Goal: Browse casually: Explore the website without a specific task or goal

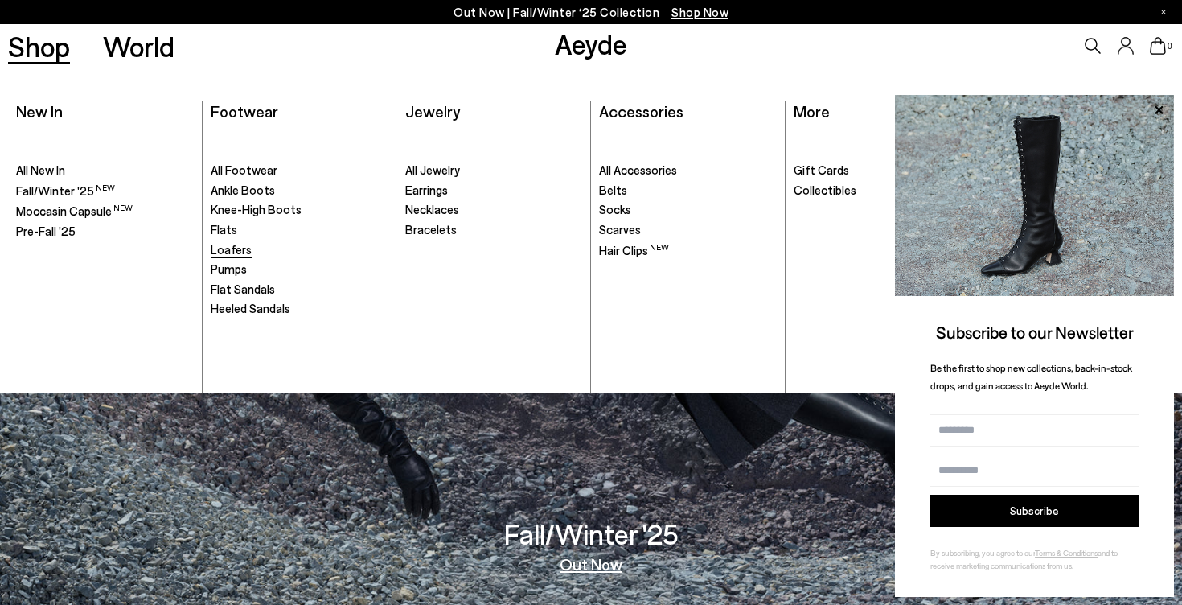
click at [246, 248] on span "Loafers" at bounding box center [231, 249] width 41 height 14
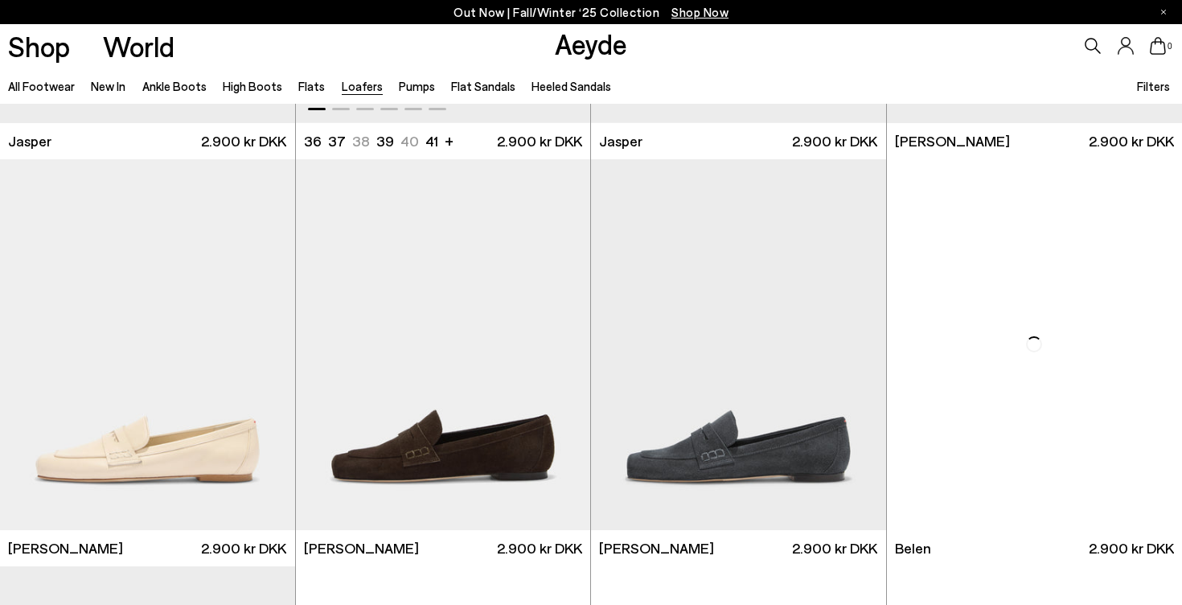
scroll to position [540, 0]
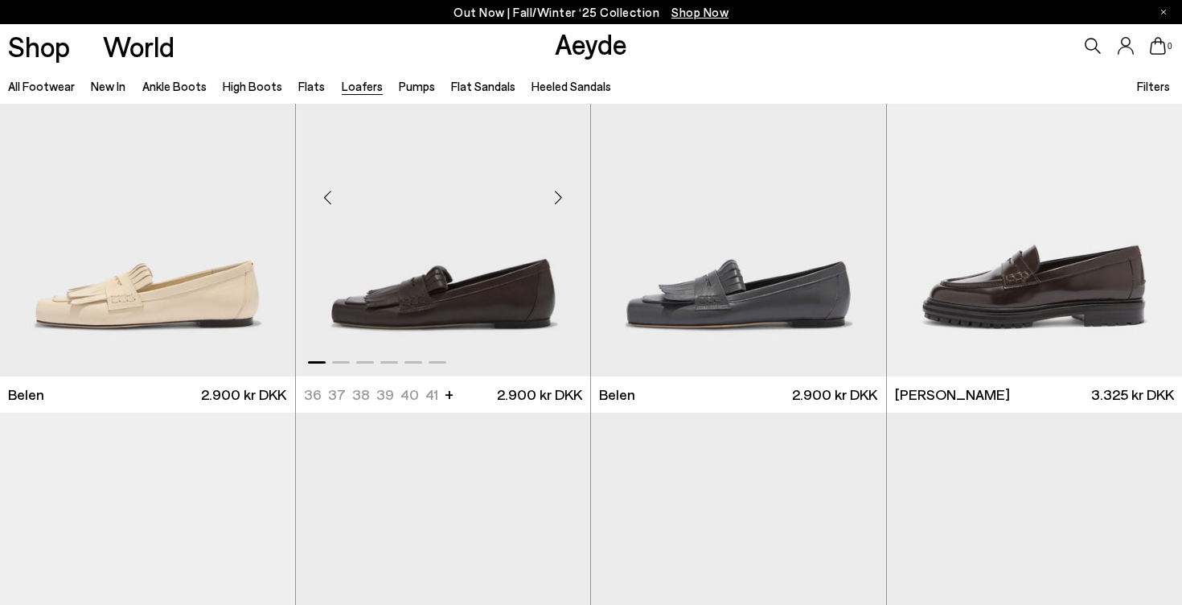
scroll to position [1384, 0]
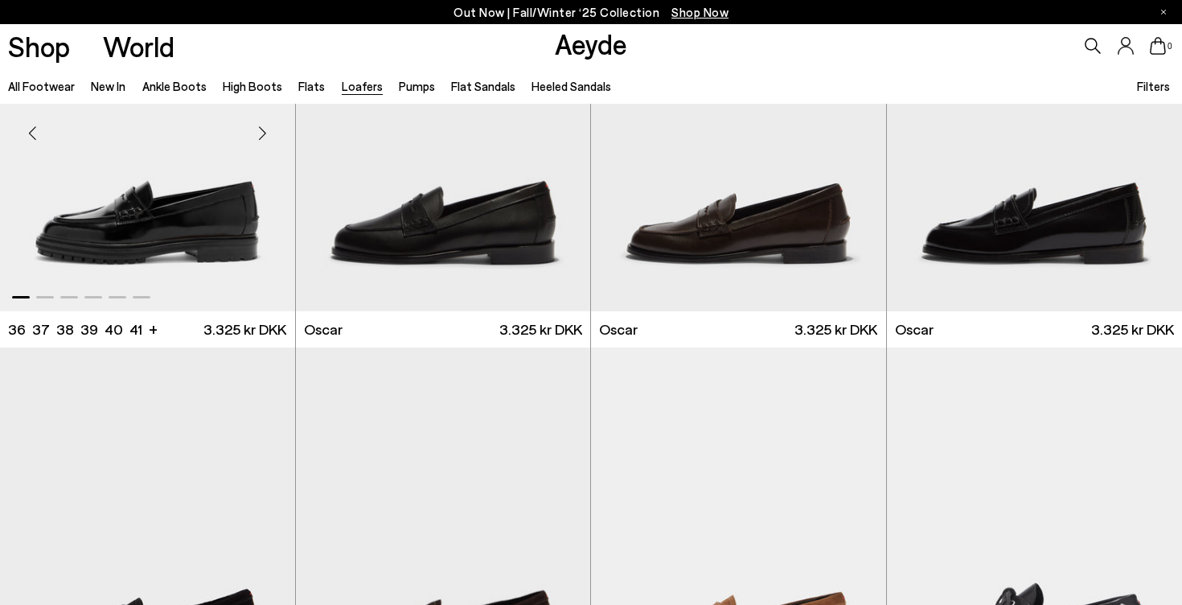
click at [253, 130] on div "Next slide" at bounding box center [263, 133] width 48 height 48
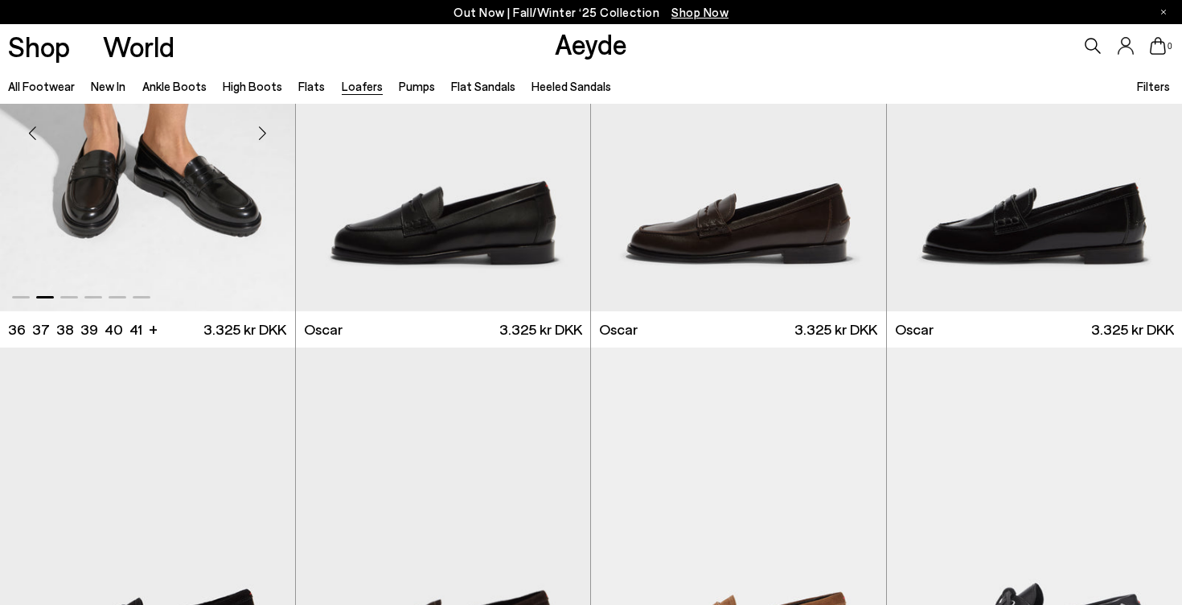
click at [253, 130] on div "Next slide" at bounding box center [263, 133] width 48 height 48
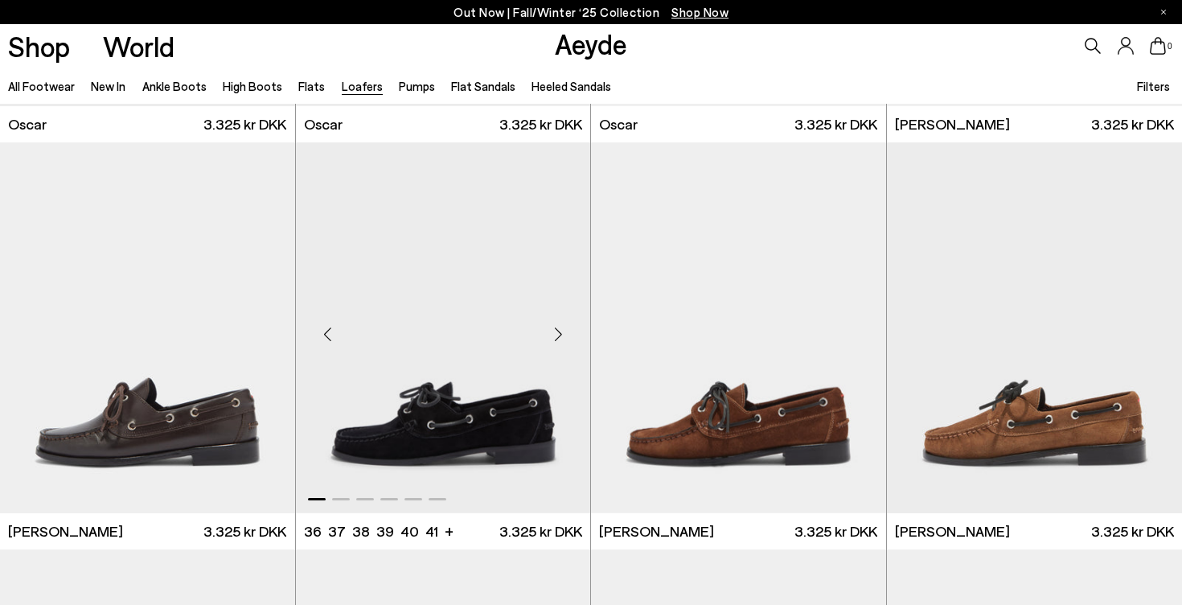
scroll to position [2134, 0]
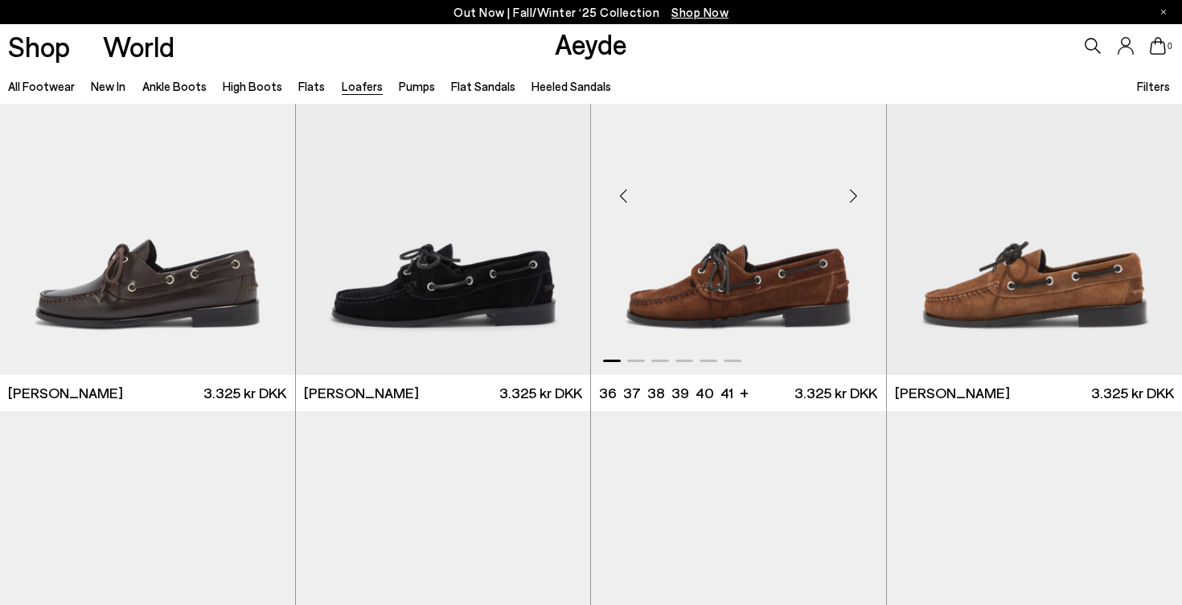
click at [845, 197] on div "Next slide" at bounding box center [854, 196] width 48 height 48
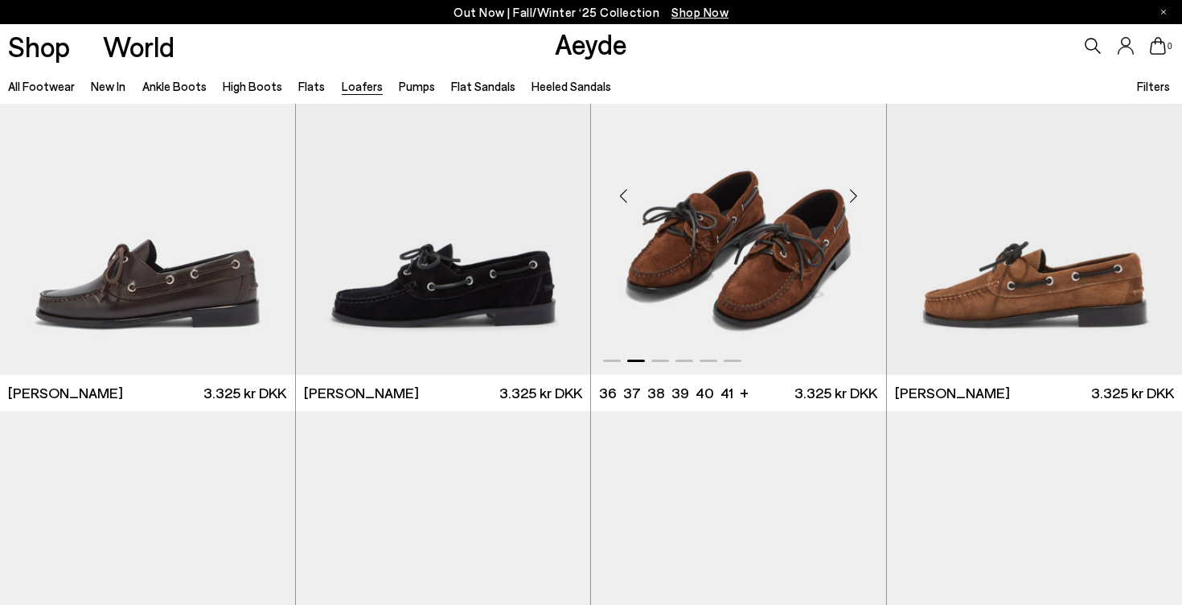
click at [845, 197] on div "Next slide" at bounding box center [854, 196] width 48 height 48
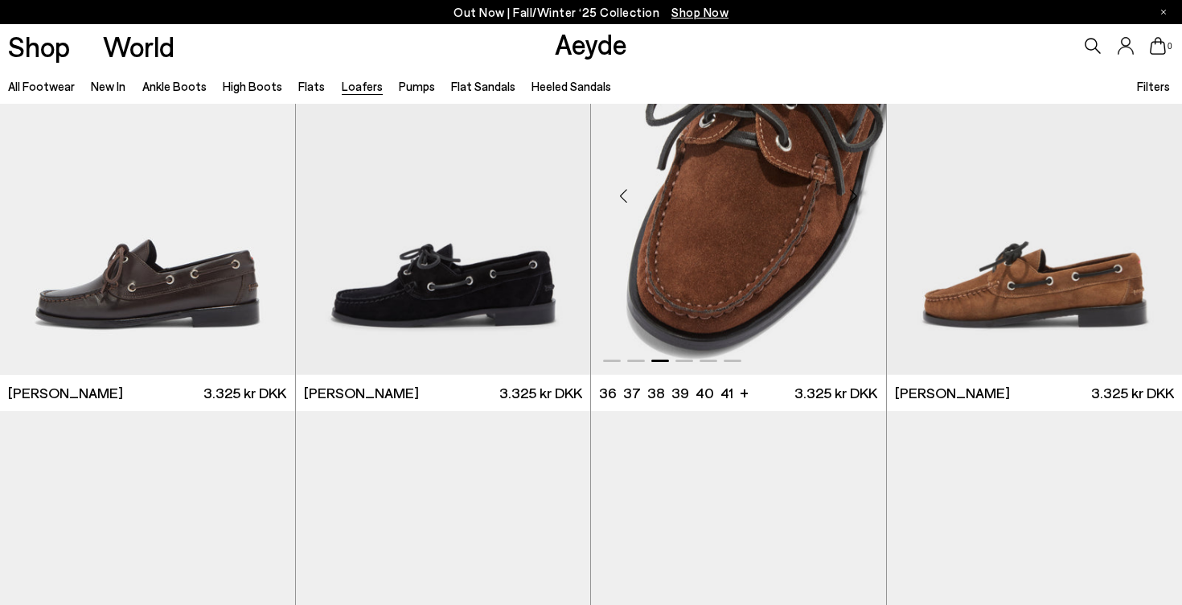
click at [845, 197] on div "Next slide" at bounding box center [854, 196] width 48 height 48
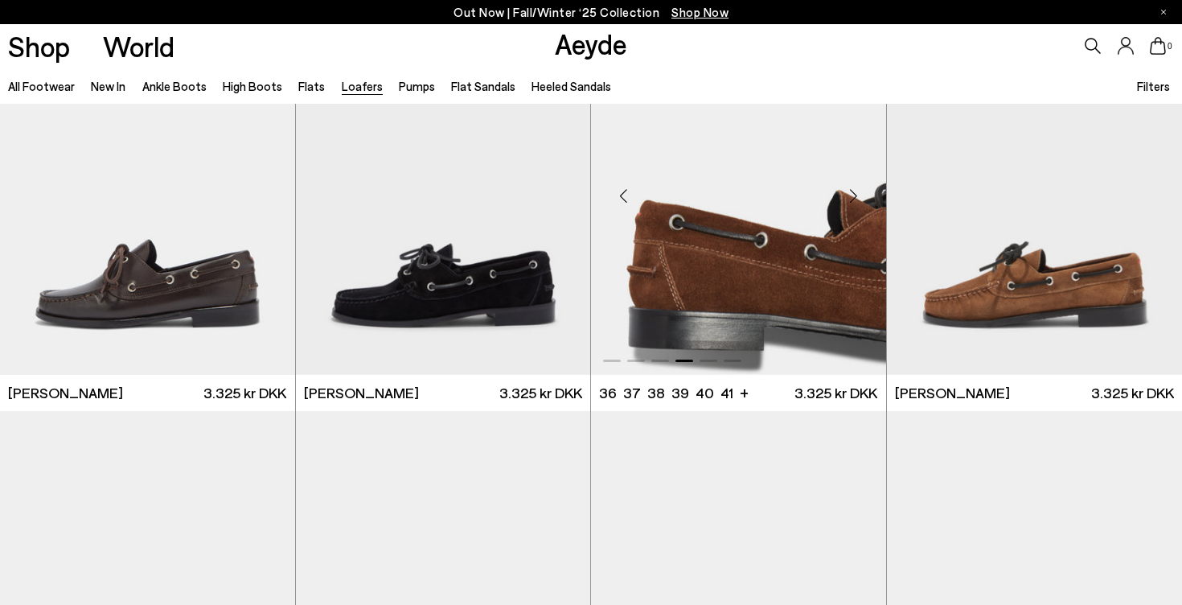
click at [845, 197] on div "Next slide" at bounding box center [854, 196] width 48 height 48
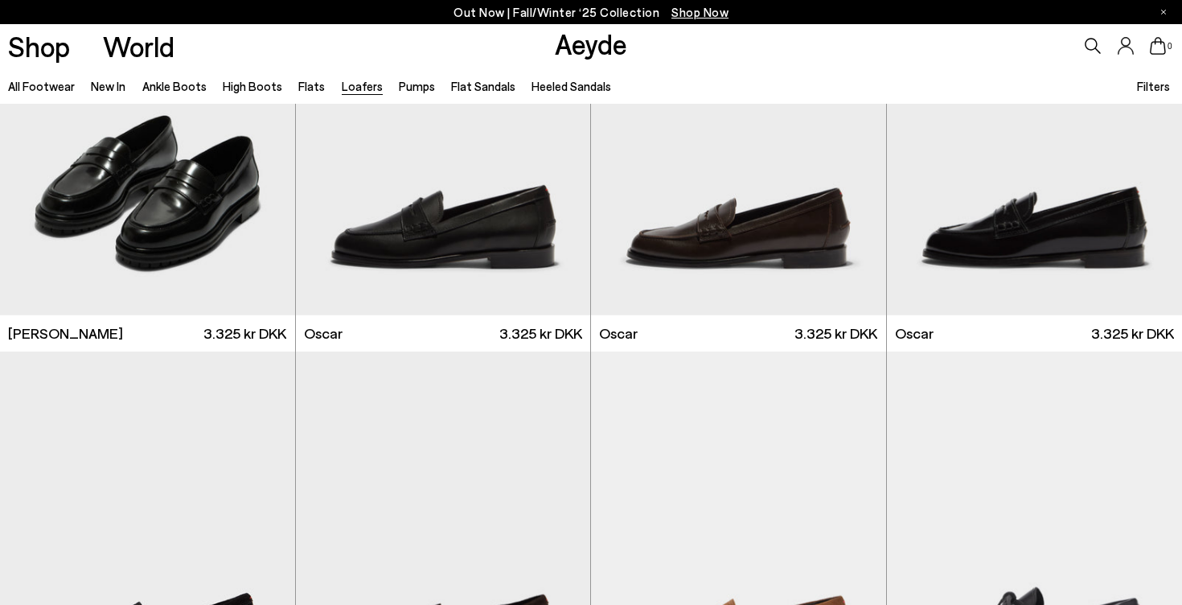
scroll to position [1164, 0]
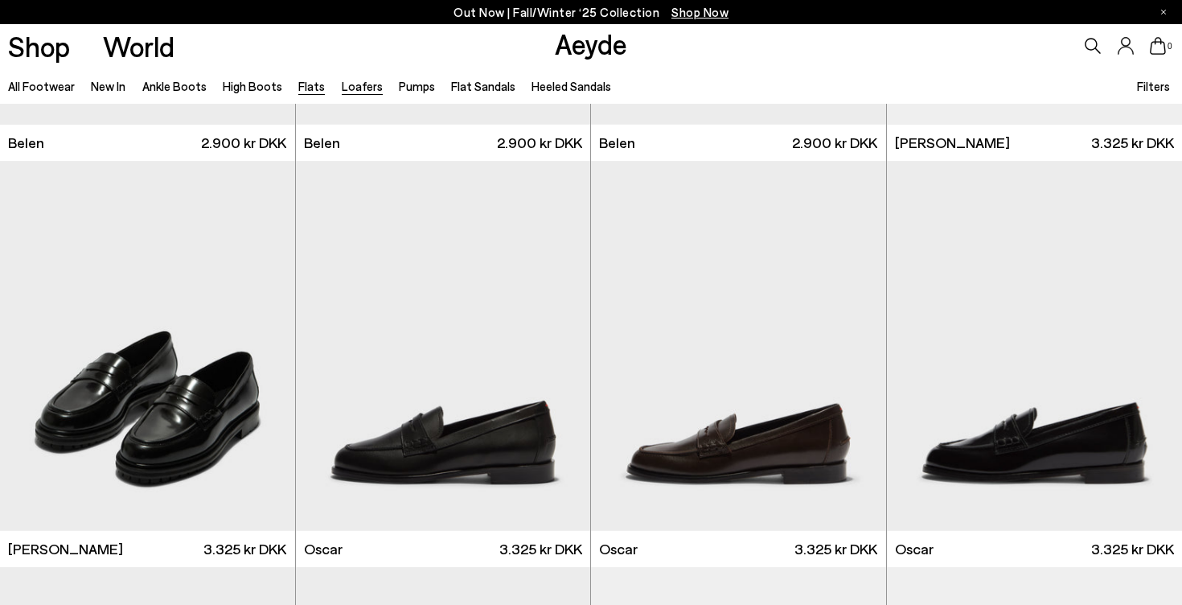
click at [304, 86] on link "Flats" at bounding box center [311, 86] width 27 height 14
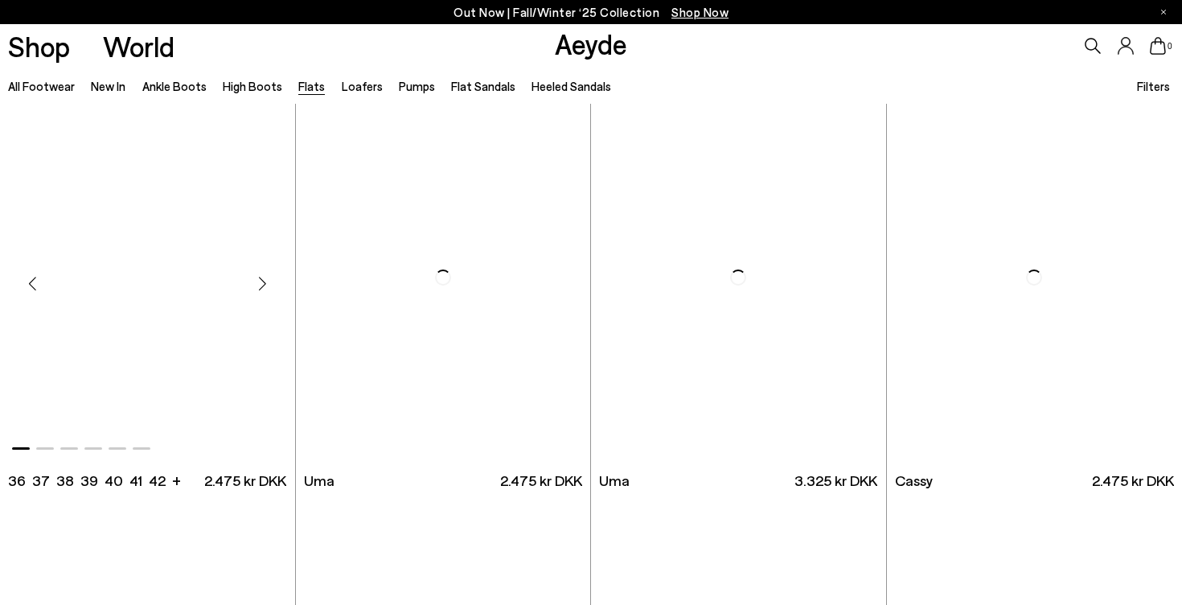
scroll to position [2099, 0]
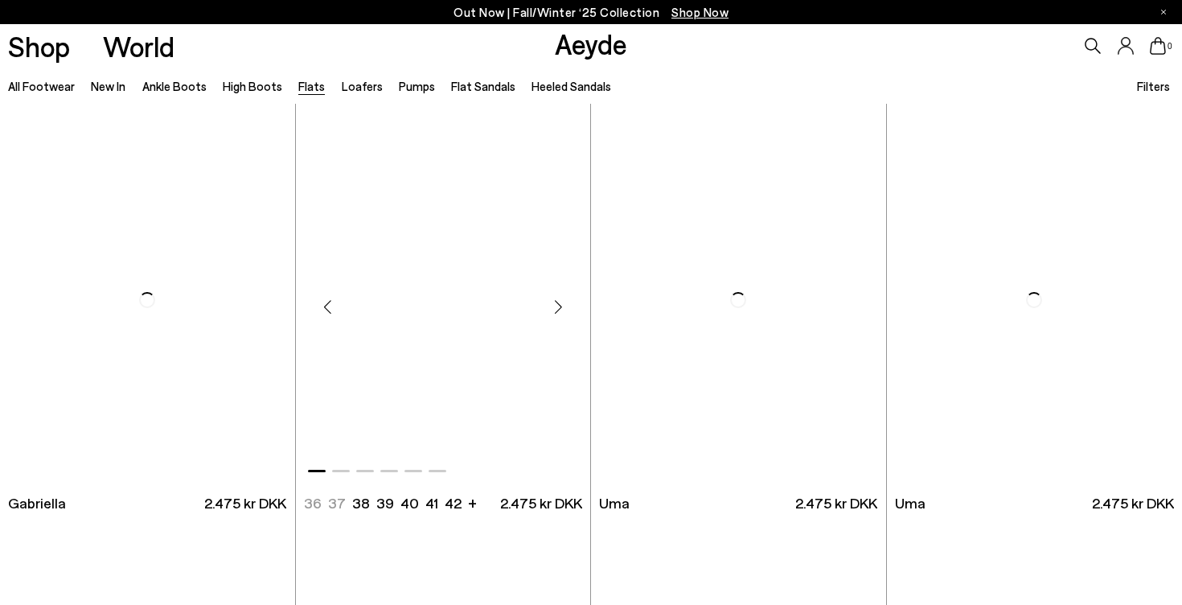
scroll to position [7285, 0]
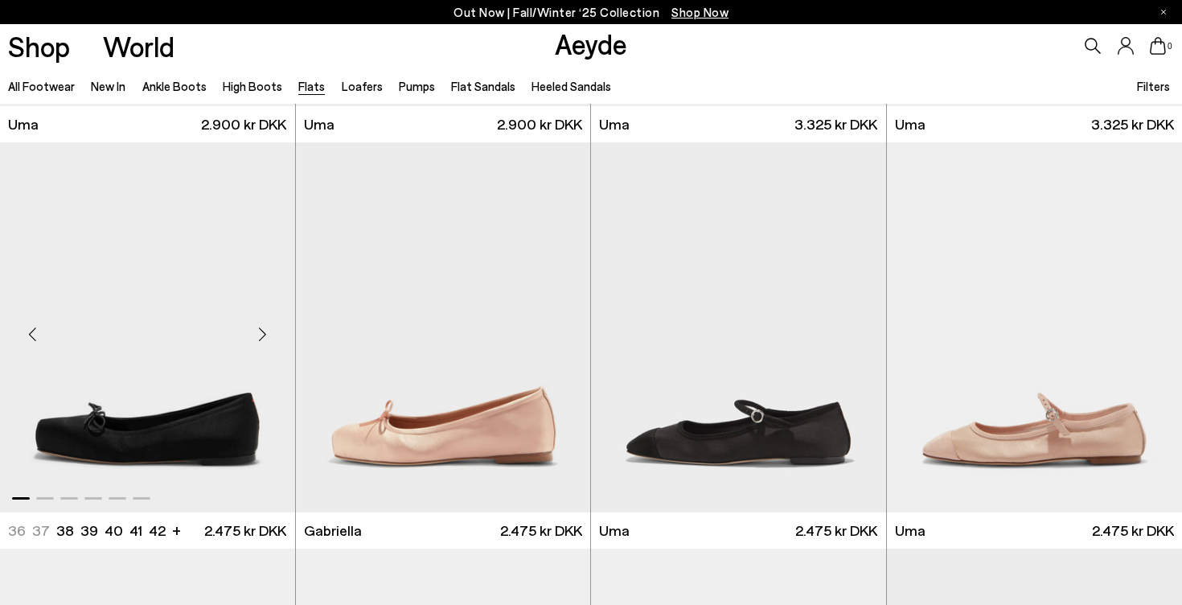
click at [263, 329] on div "Next slide" at bounding box center [263, 334] width 48 height 48
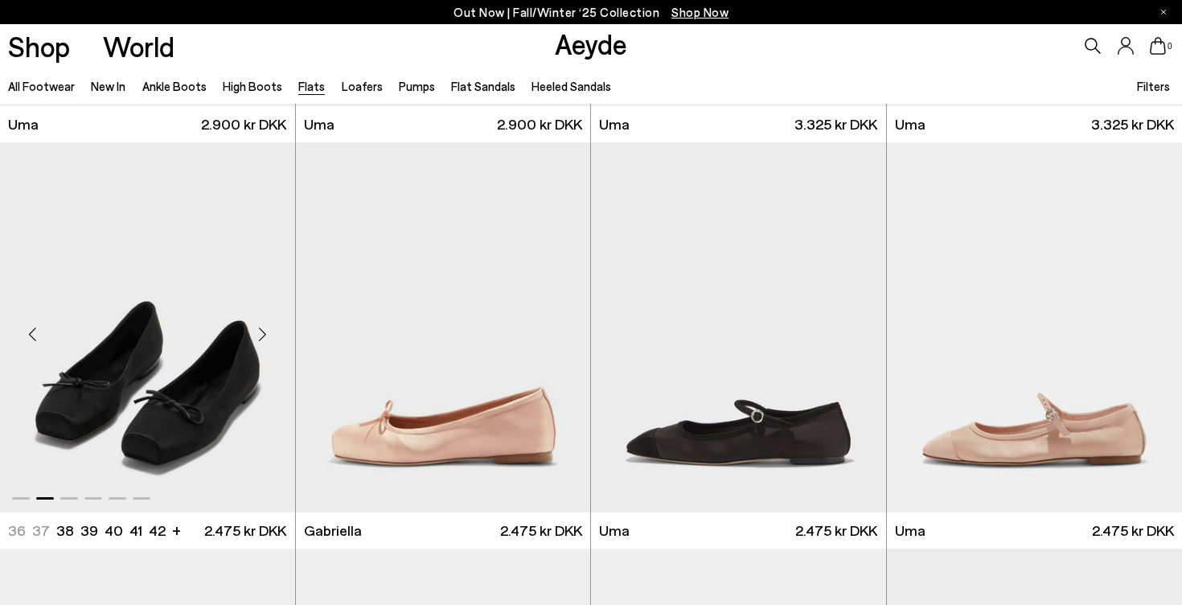
click at [263, 329] on div "Next slide" at bounding box center [263, 334] width 48 height 48
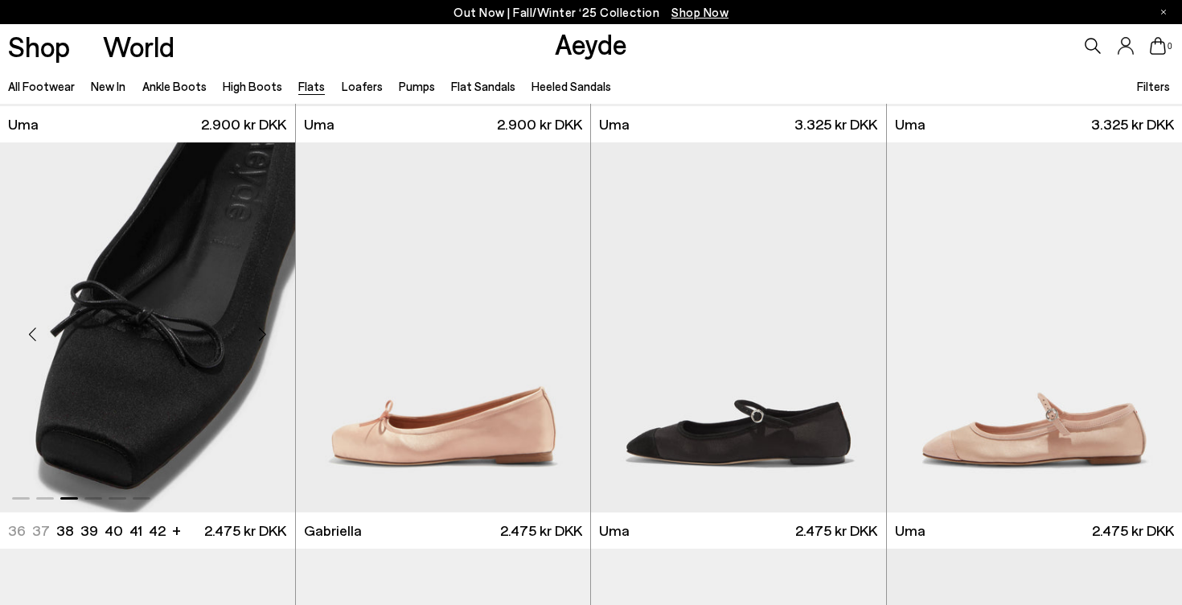
click at [263, 329] on div "Next slide" at bounding box center [263, 334] width 48 height 48
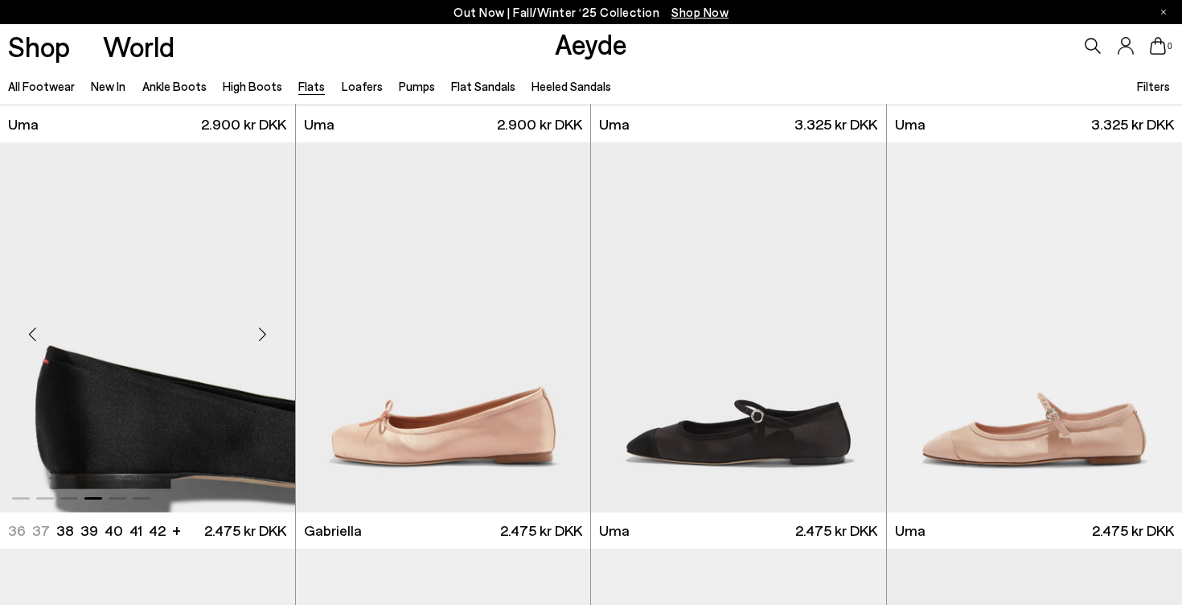
click at [263, 329] on div "Next slide" at bounding box center [263, 334] width 48 height 48
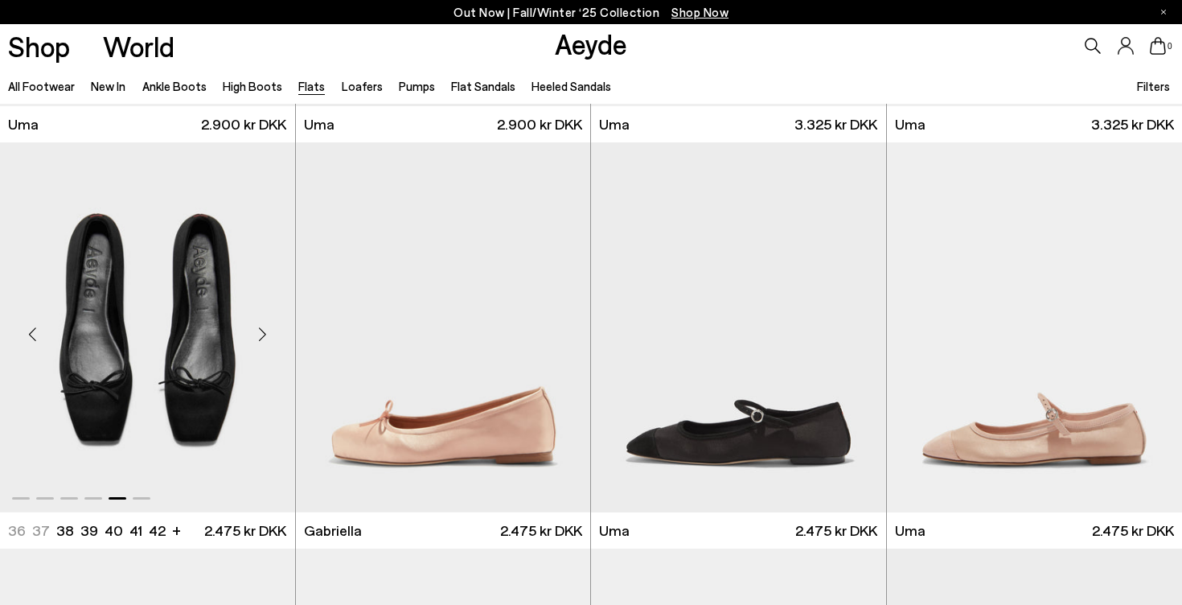
click at [263, 329] on div "Next slide" at bounding box center [263, 334] width 48 height 48
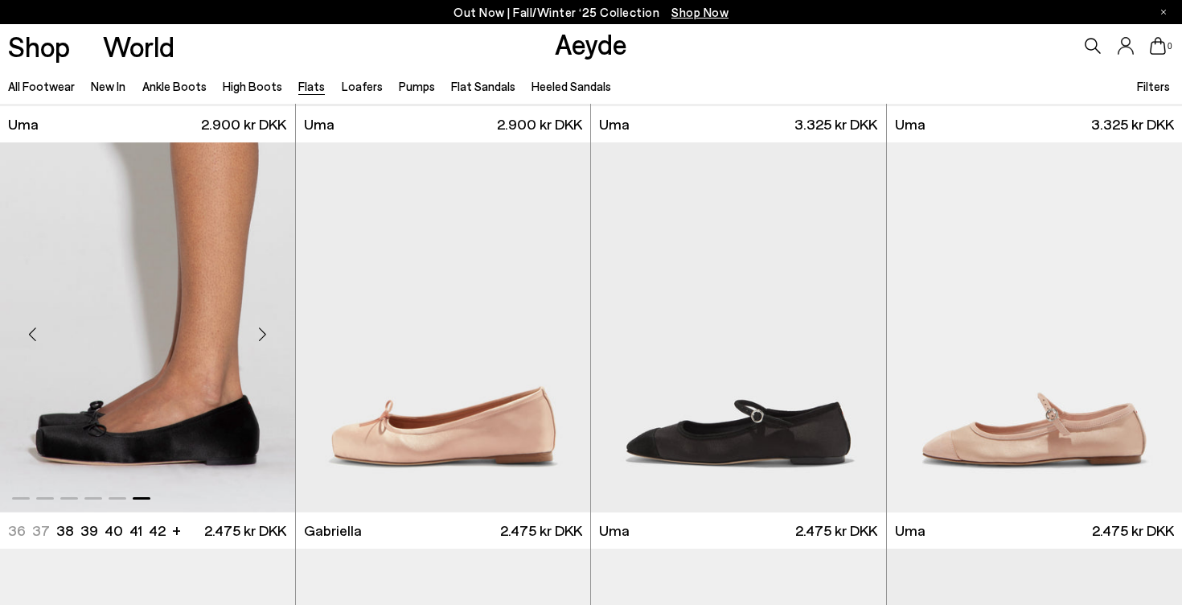
click at [263, 329] on div "Next slide" at bounding box center [263, 334] width 48 height 48
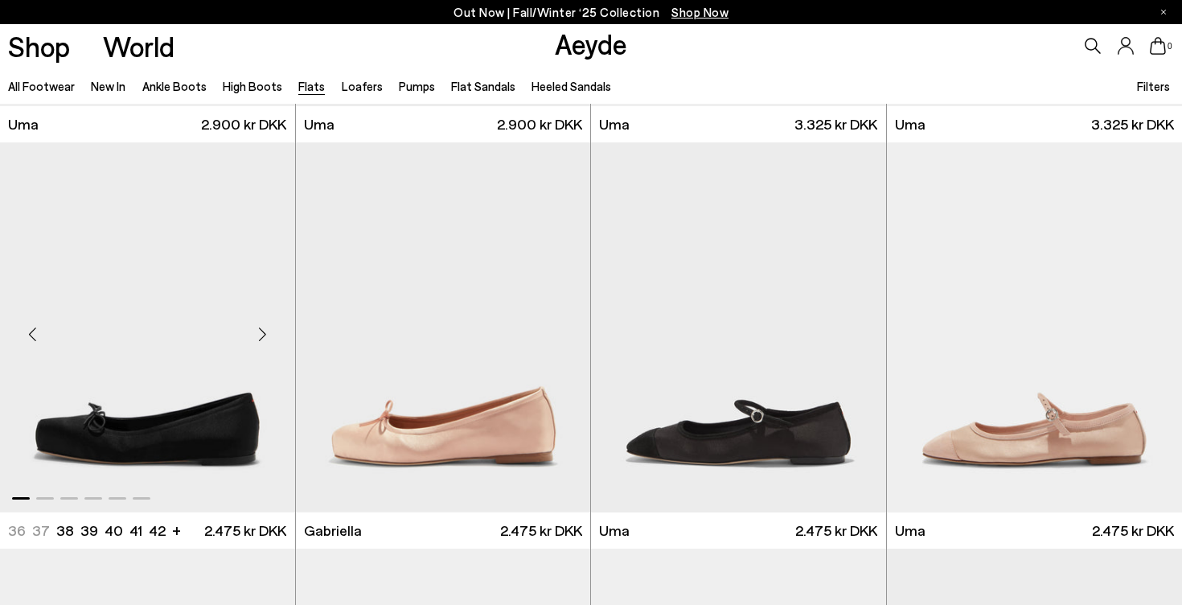
click at [263, 329] on div "Next slide" at bounding box center [263, 334] width 48 height 48
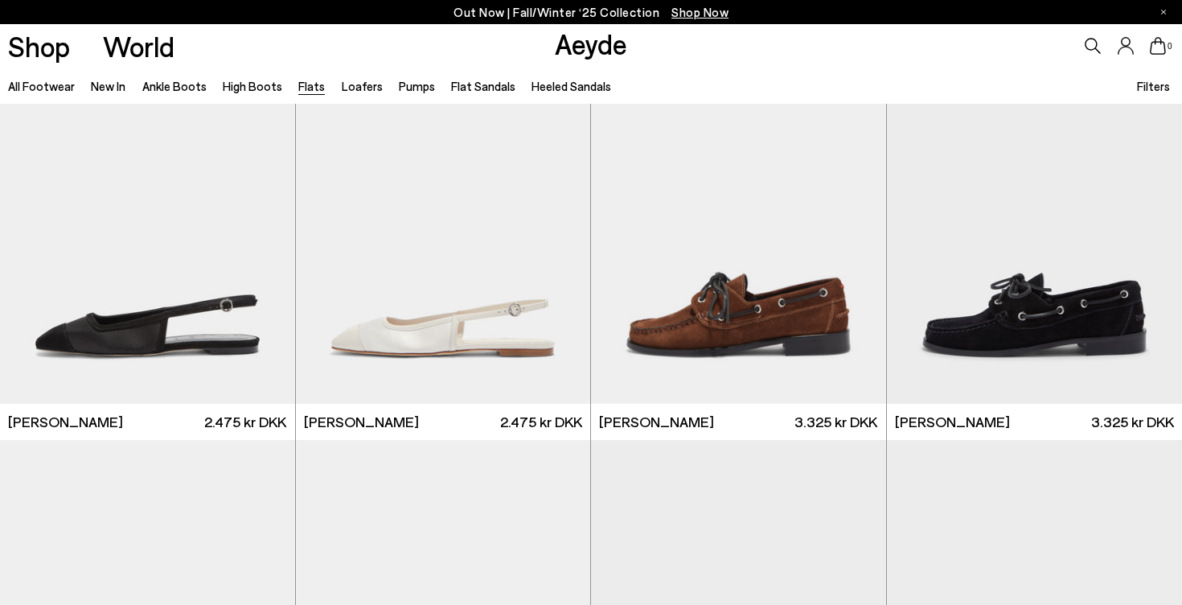
scroll to position [7717, 0]
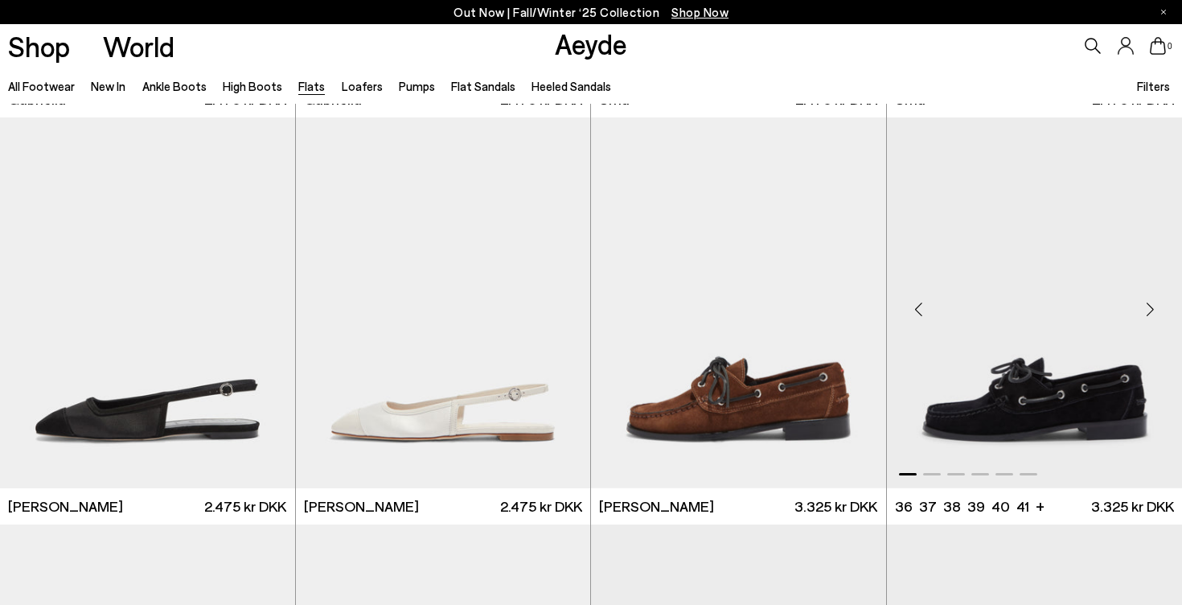
click at [1143, 304] on div "Next slide" at bounding box center [1150, 310] width 48 height 48
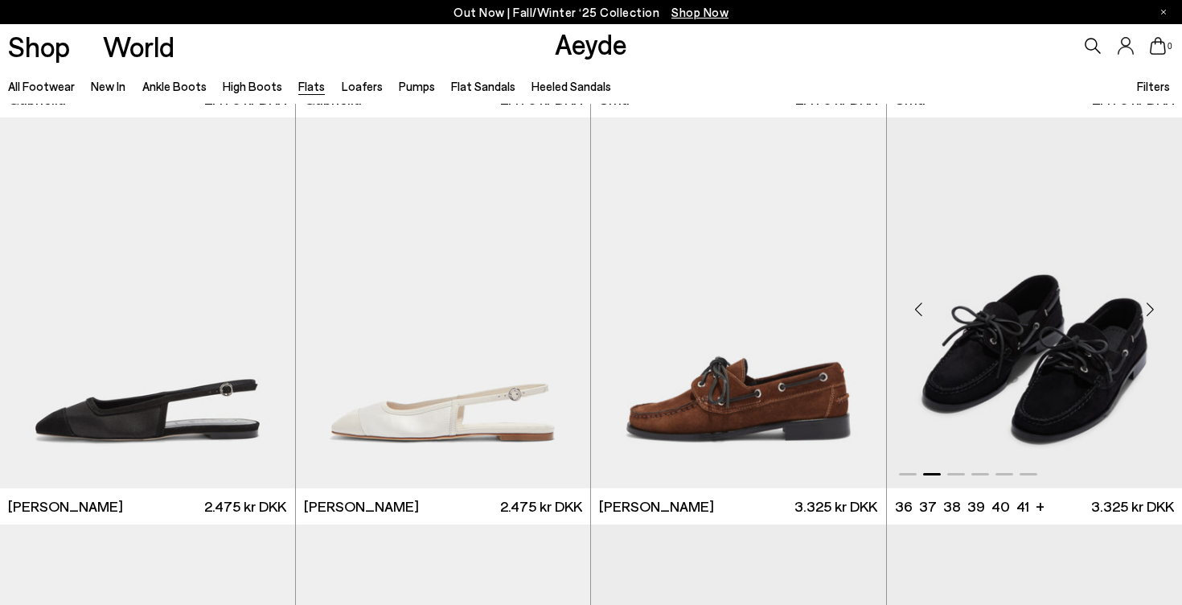
click at [1143, 304] on div "Next slide" at bounding box center [1150, 310] width 48 height 48
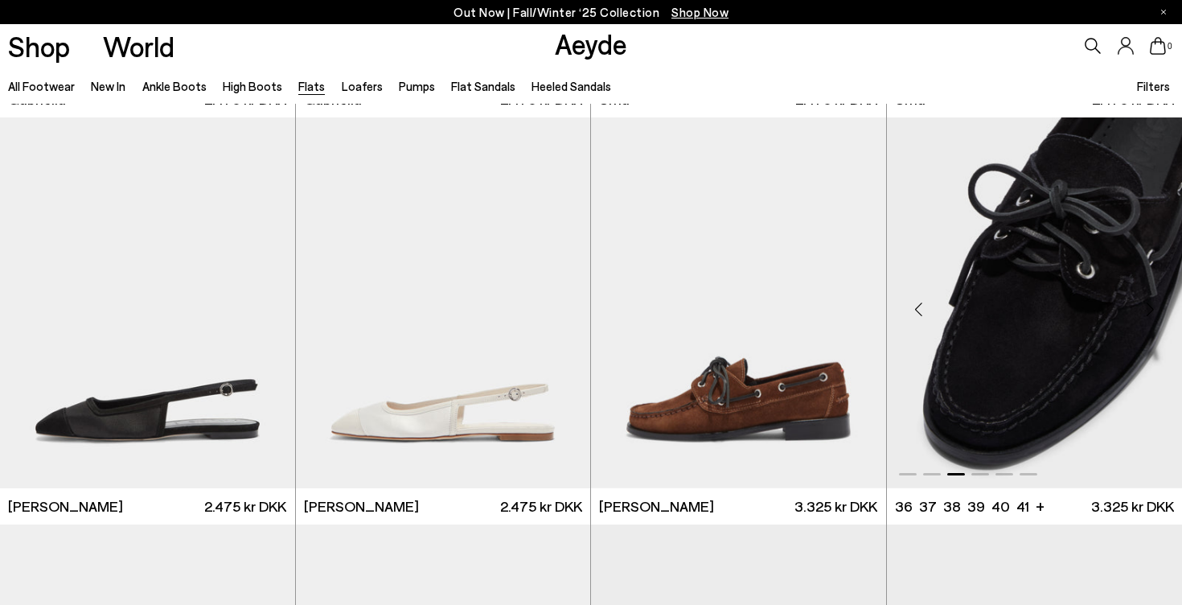
click at [1143, 304] on div "Next slide" at bounding box center [1150, 310] width 48 height 48
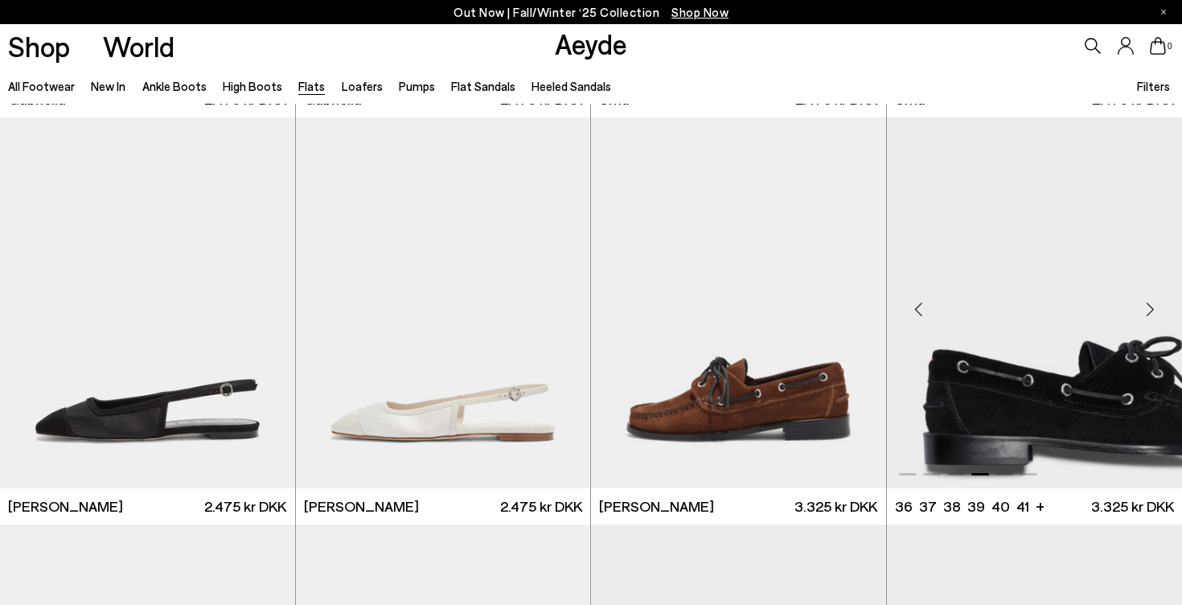
click at [1143, 304] on div "Next slide" at bounding box center [1150, 310] width 48 height 48
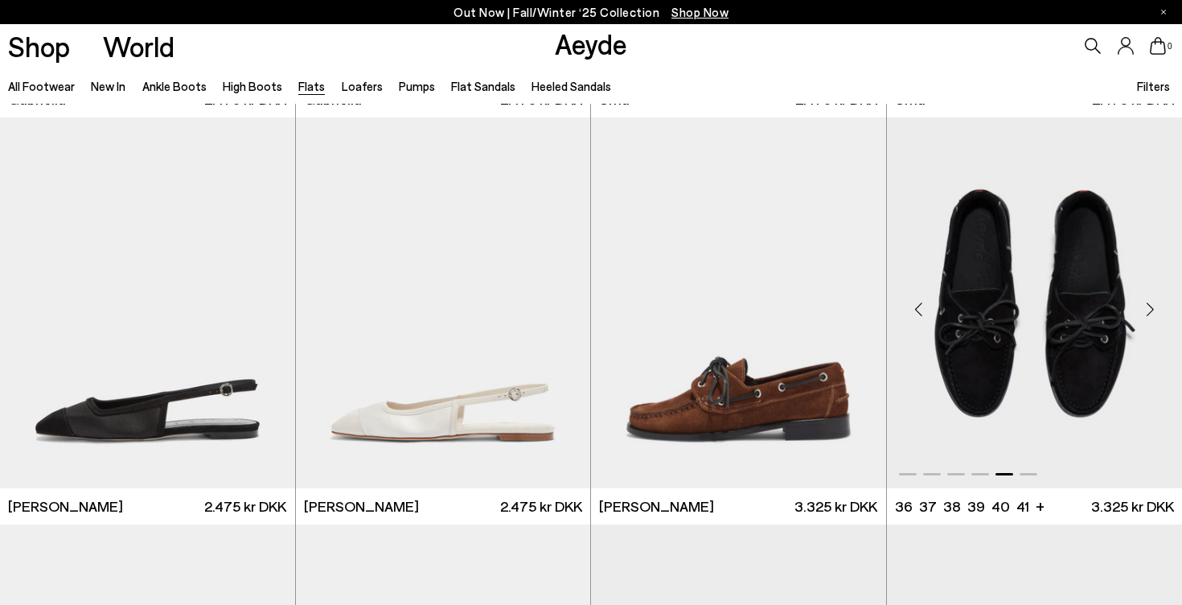
click at [1143, 304] on div "Next slide" at bounding box center [1150, 310] width 48 height 48
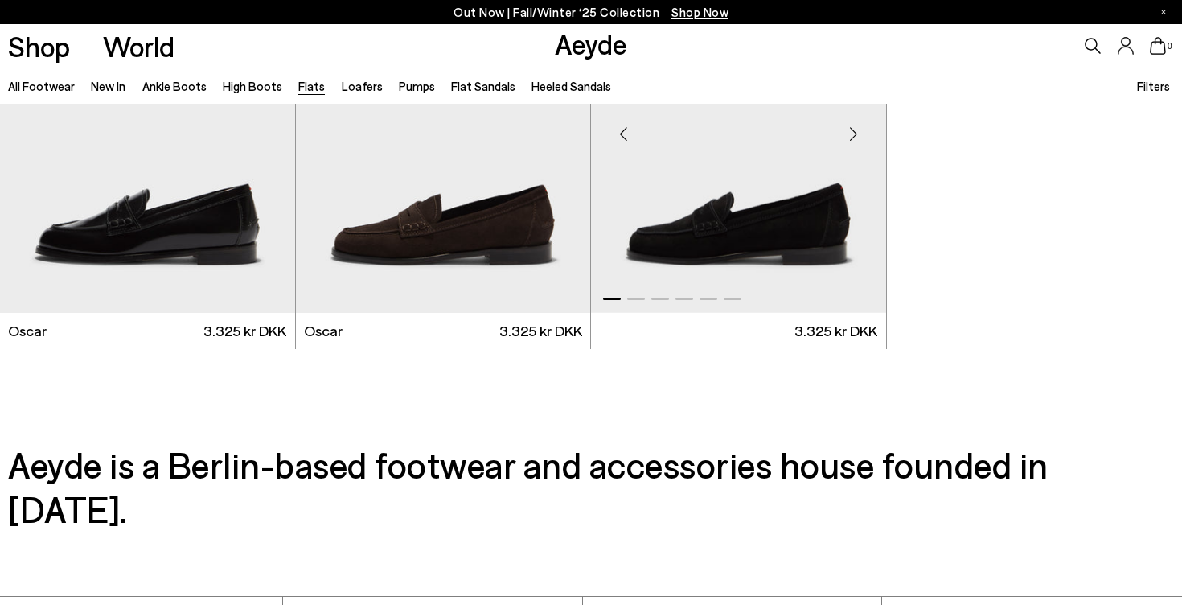
scroll to position [8700, 0]
